Goal: Task Accomplishment & Management: Manage account settings

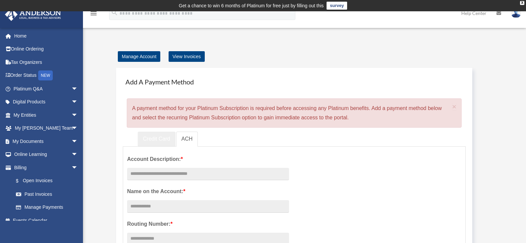
click at [158, 135] on link "Credit Card" at bounding box center [157, 138] width 38 height 15
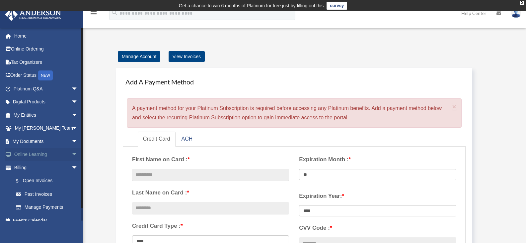
click at [53, 155] on link "Online Learning arrow_drop_down" at bounding box center [46, 154] width 83 height 13
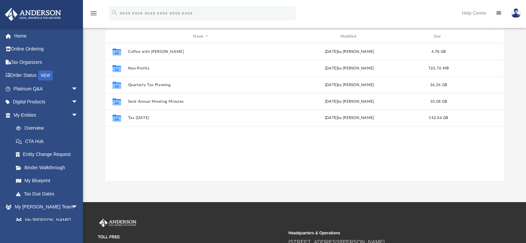
scroll to position [31, 0]
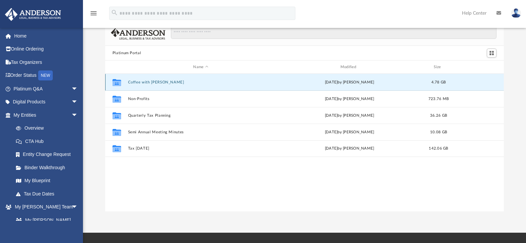
click at [154, 84] on button "Coffee with [PERSON_NAME]" at bounding box center [201, 82] width 146 height 4
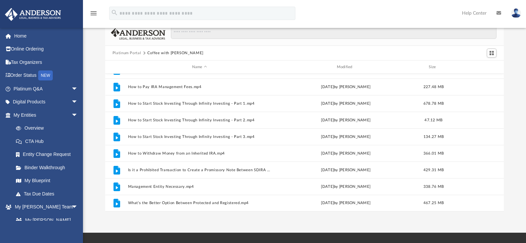
scroll to position [0, 0]
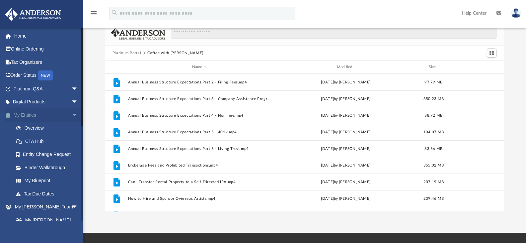
click at [71, 115] on span "arrow_drop_down" at bounding box center [77, 115] width 13 height 14
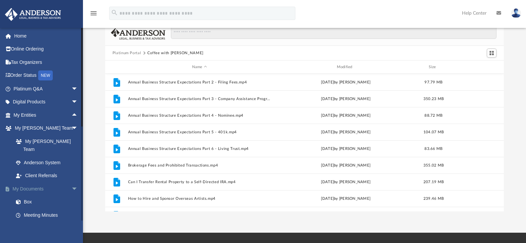
click at [71, 182] on span "arrow_drop_down" at bounding box center [77, 189] width 13 height 14
click at [73, 128] on span "arrow_drop_down" at bounding box center [77, 129] width 13 height 14
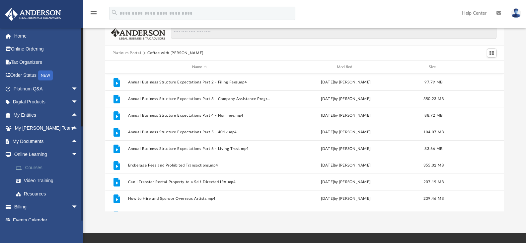
click at [36, 164] on link "Courses" at bounding box center [48, 167] width 79 height 13
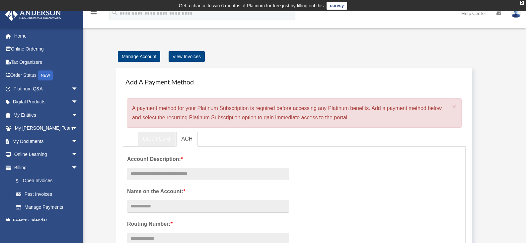
click at [150, 141] on link "Credit Card" at bounding box center [157, 138] width 38 height 15
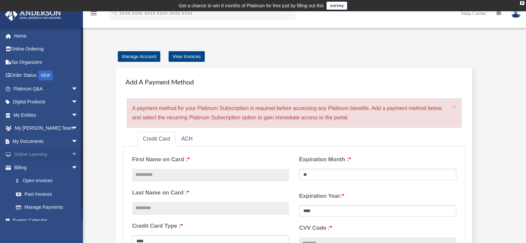
click at [71, 153] on span "arrow_drop_down" at bounding box center [77, 155] width 13 height 14
click at [49, 185] on link "Video Training" at bounding box center [48, 180] width 79 height 13
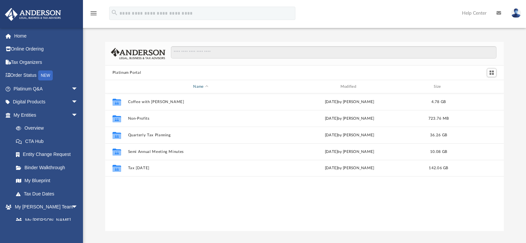
scroll to position [146, 394]
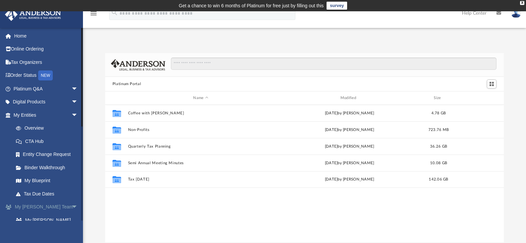
click at [73, 207] on span "arrow_drop_down" at bounding box center [77, 207] width 13 height 14
click at [72, 207] on span "arrow_drop_up" at bounding box center [77, 207] width 13 height 14
click at [19, 36] on link "Home" at bounding box center [46, 35] width 83 height 13
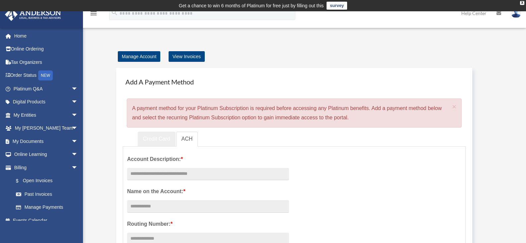
click at [152, 145] on link "Credit Card" at bounding box center [157, 138] width 38 height 15
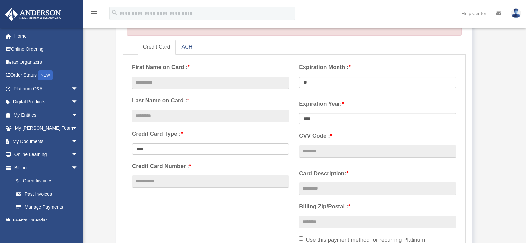
scroll to position [89, 0]
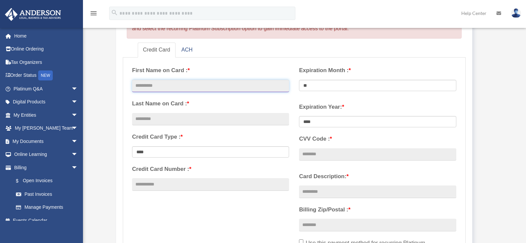
click at [218, 88] on input "text" at bounding box center [210, 86] width 157 height 13
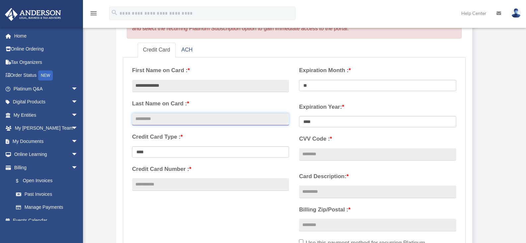
click at [190, 120] on input "text" at bounding box center [210, 119] width 157 height 13
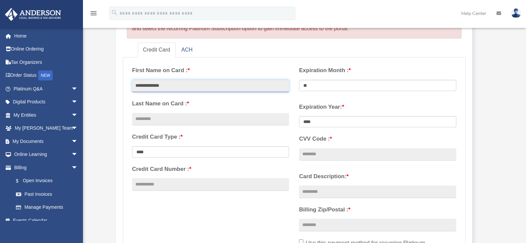
click at [165, 85] on input "**********" at bounding box center [210, 86] width 157 height 13
drag, startPoint x: 173, startPoint y: 85, endPoint x: 146, endPoint y: 84, distance: 27.2
click at [146, 84] on input "**********" at bounding box center [210, 86] width 157 height 13
type input "*****"
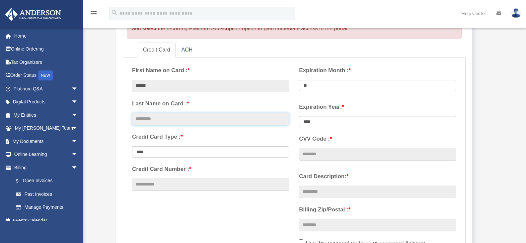
click at [167, 118] on input "text" at bounding box center [210, 119] width 157 height 13
paste input "********"
type input "********"
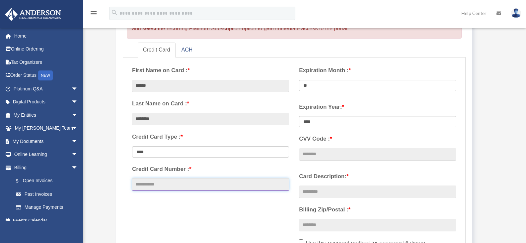
click at [198, 185] on input "Credit Card Number : *" at bounding box center [210, 184] width 157 height 13
